Goal: Information Seeking & Learning: Find specific fact

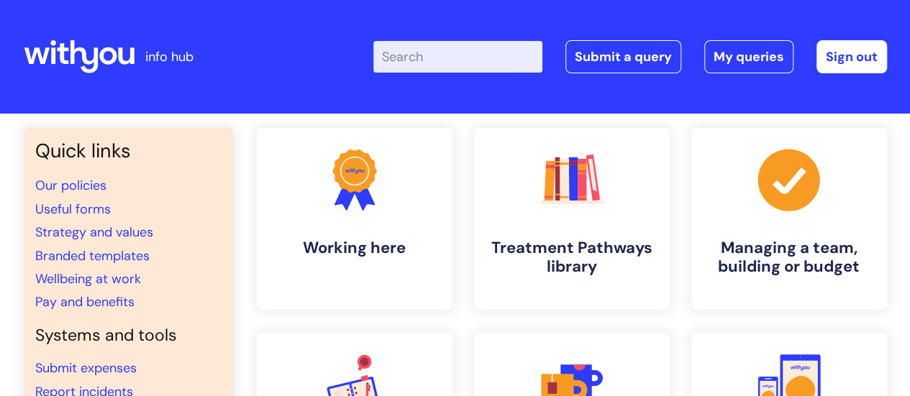
click at [459, 57] on input "Enter your search term here..." at bounding box center [457, 57] width 169 height 32
type input "pay award"
click button "Search" at bounding box center [0, 0] width 0 height 0
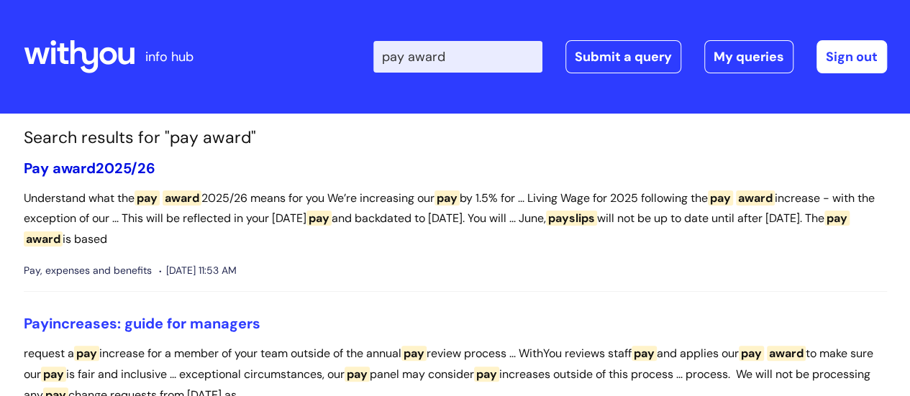
click at [132, 163] on link "Pay award 2025/26" at bounding box center [90, 168] width 132 height 19
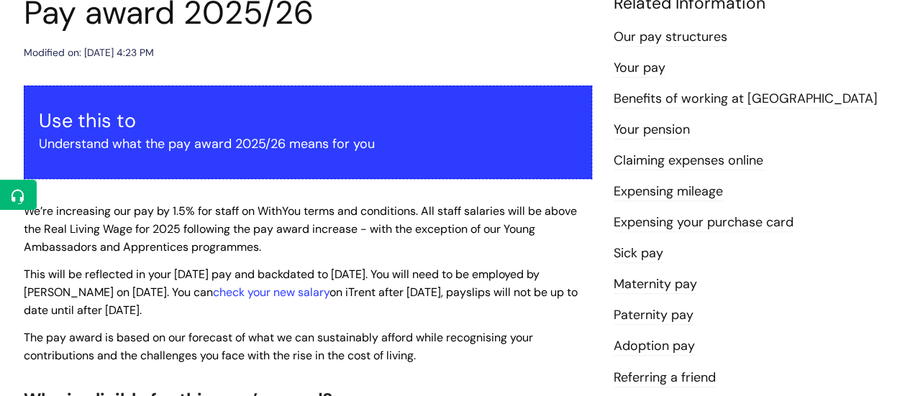
scroll to position [189, 0]
